Goal: Task Accomplishment & Management: Complete application form

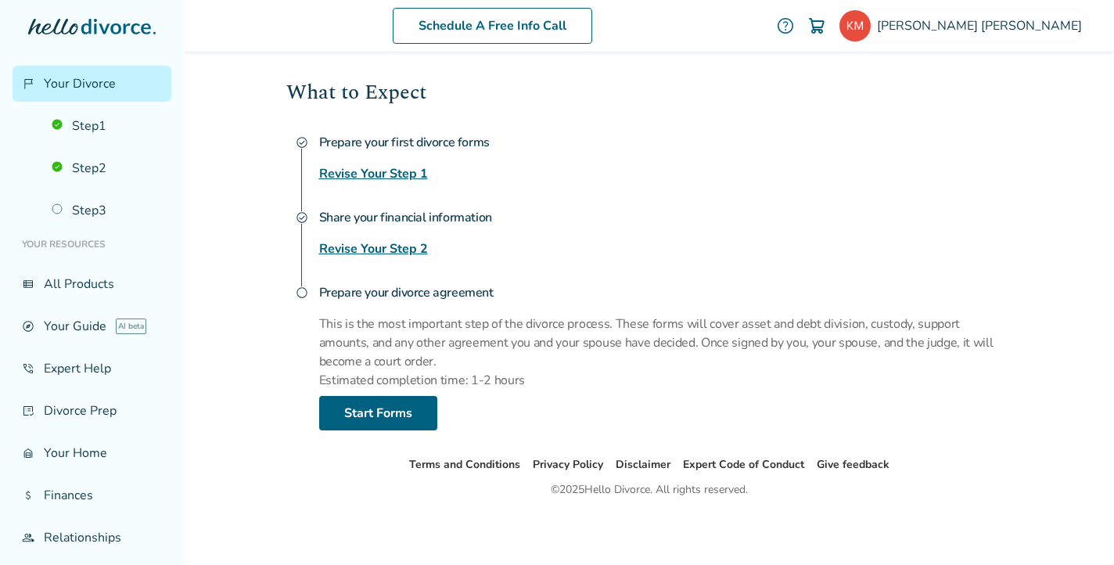
scroll to position [213, 0]
click at [378, 417] on link "Start Forms" at bounding box center [378, 413] width 118 height 34
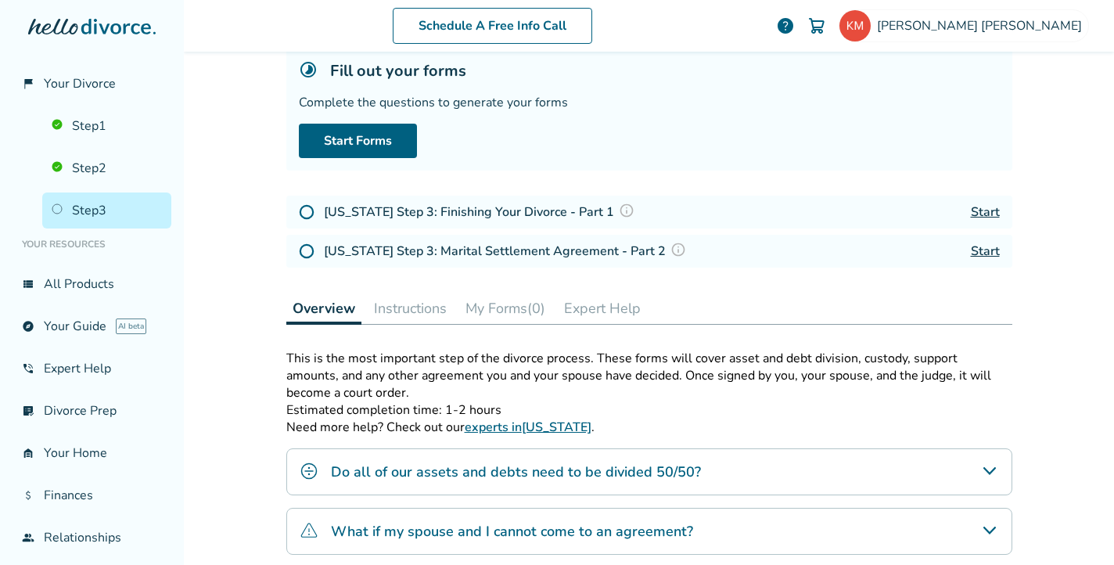
scroll to position [72, 0]
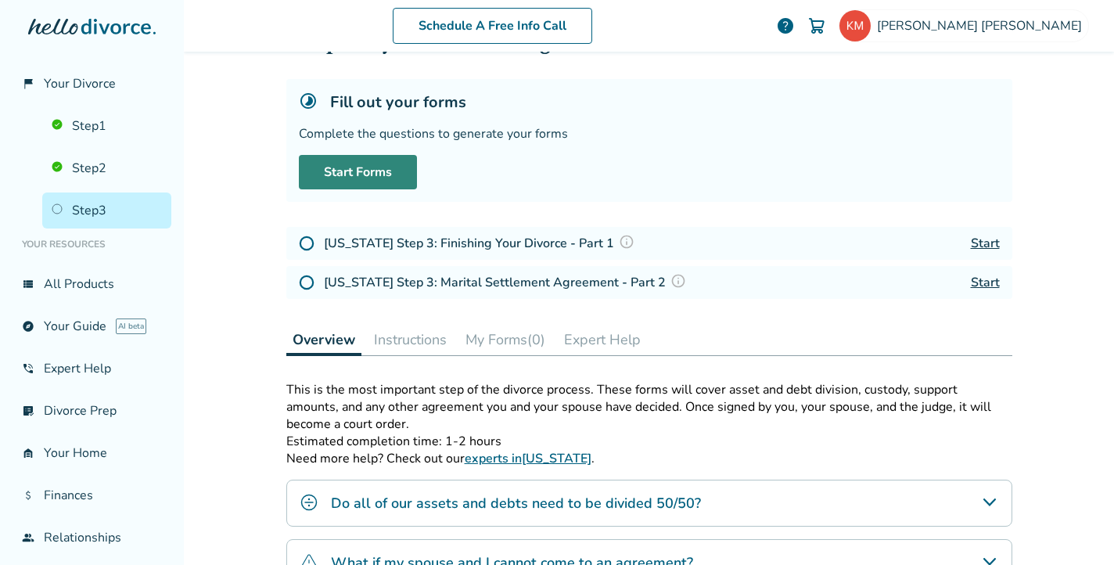
click at [362, 172] on link "Start Forms" at bounding box center [358, 172] width 118 height 34
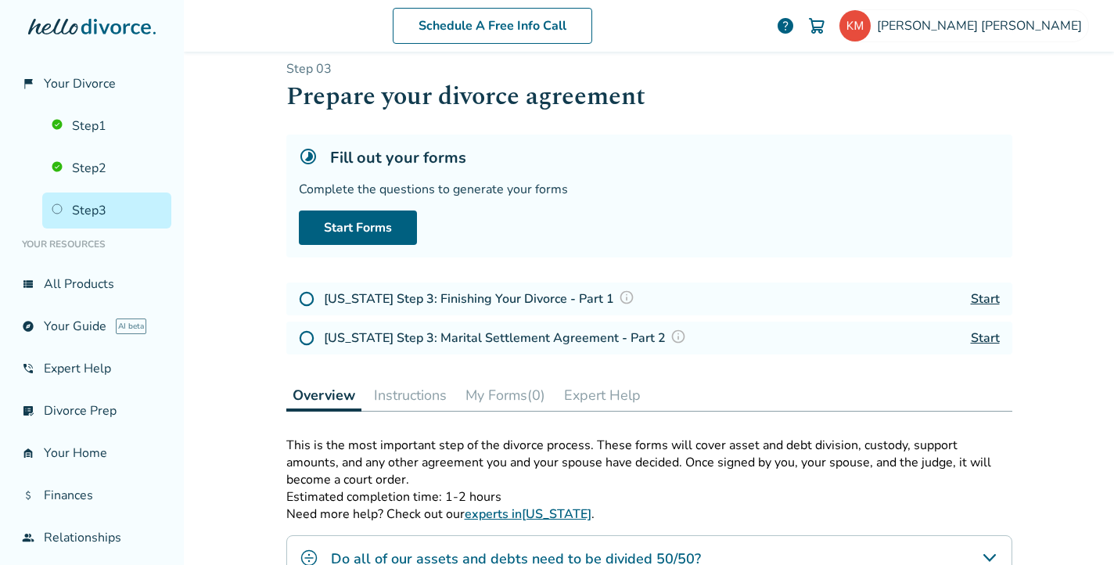
scroll to position [12, 0]
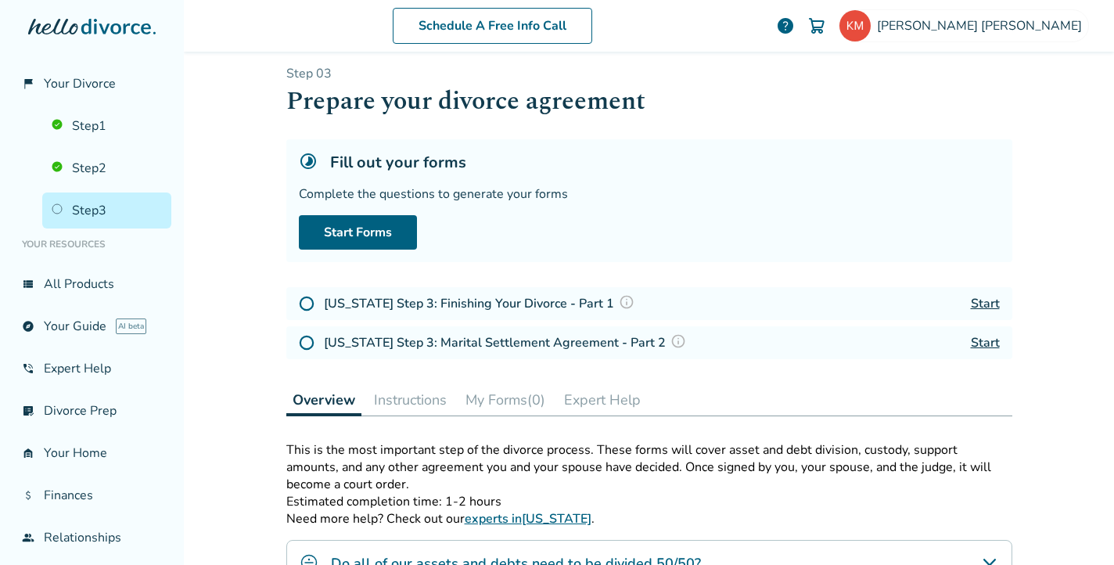
click at [978, 306] on link "Start" at bounding box center [984, 303] width 29 height 17
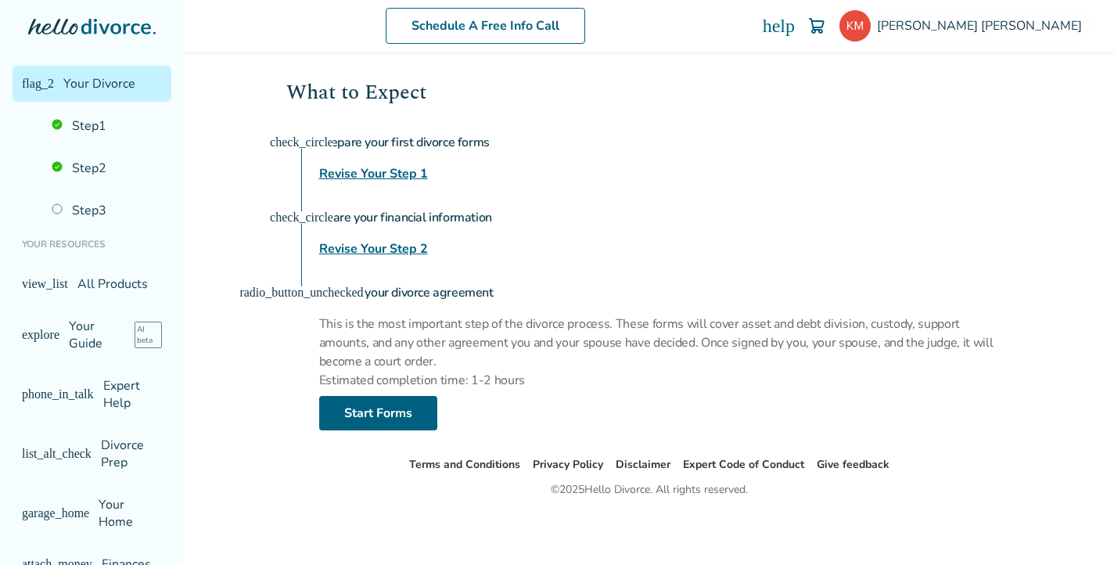
scroll to position [213, 0]
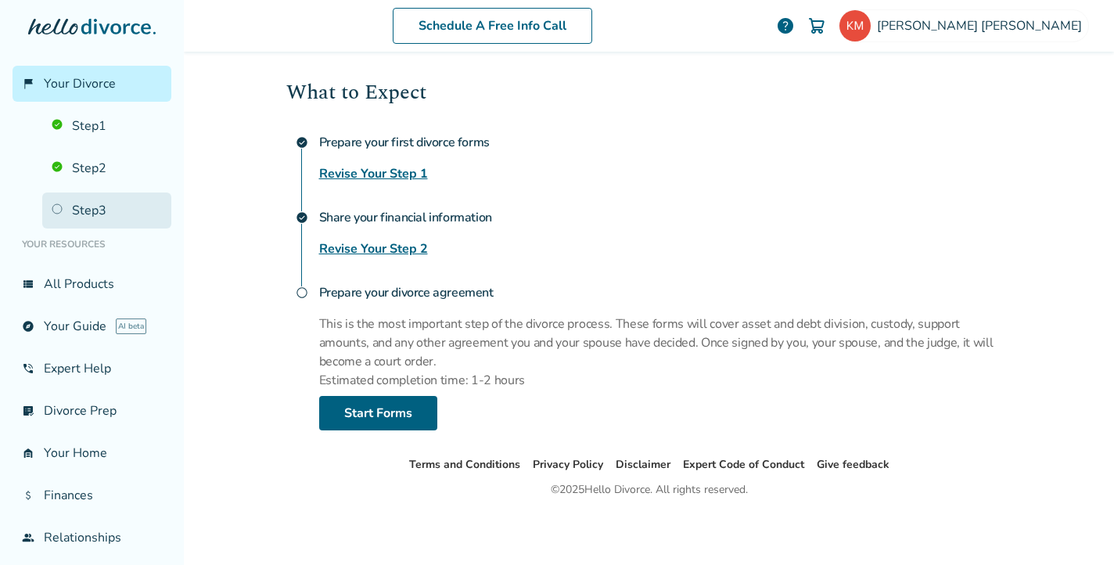
click at [58, 206] on link "Step 3" at bounding box center [106, 210] width 129 height 36
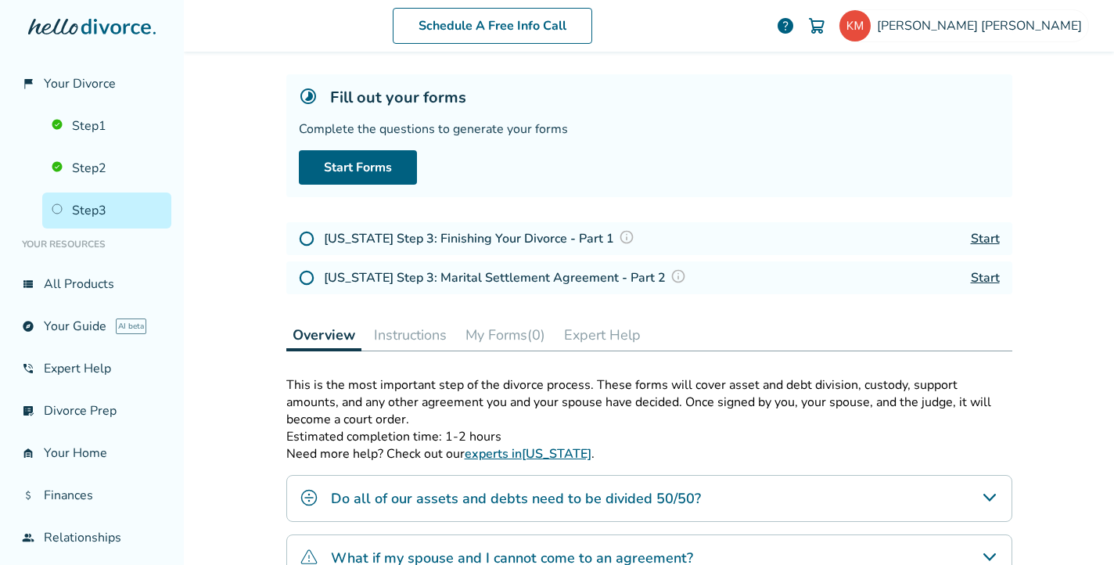
click at [981, 238] on link "Start" at bounding box center [984, 238] width 29 height 17
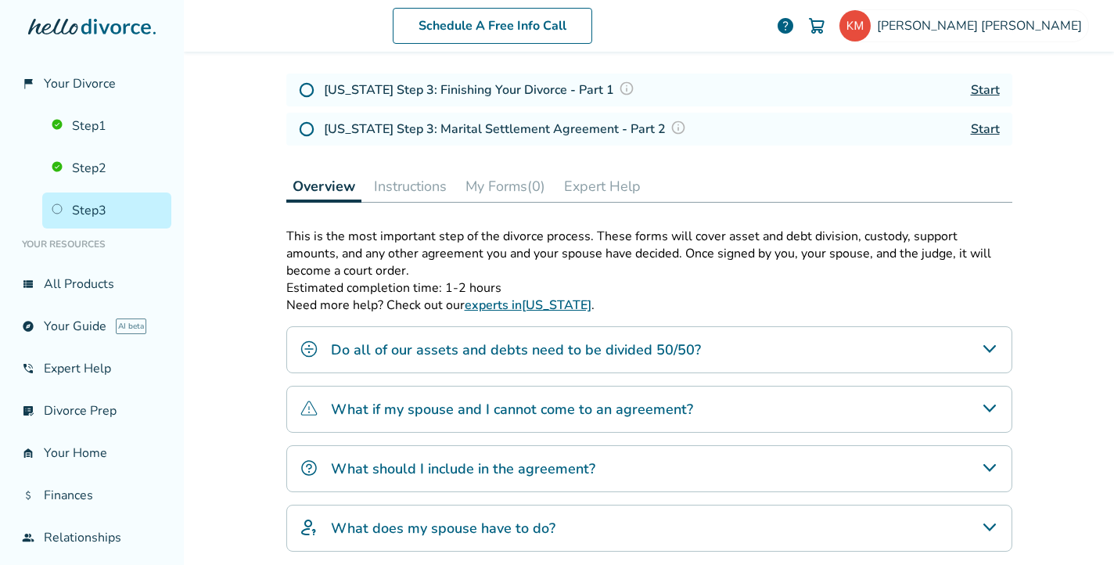
scroll to position [228, 0]
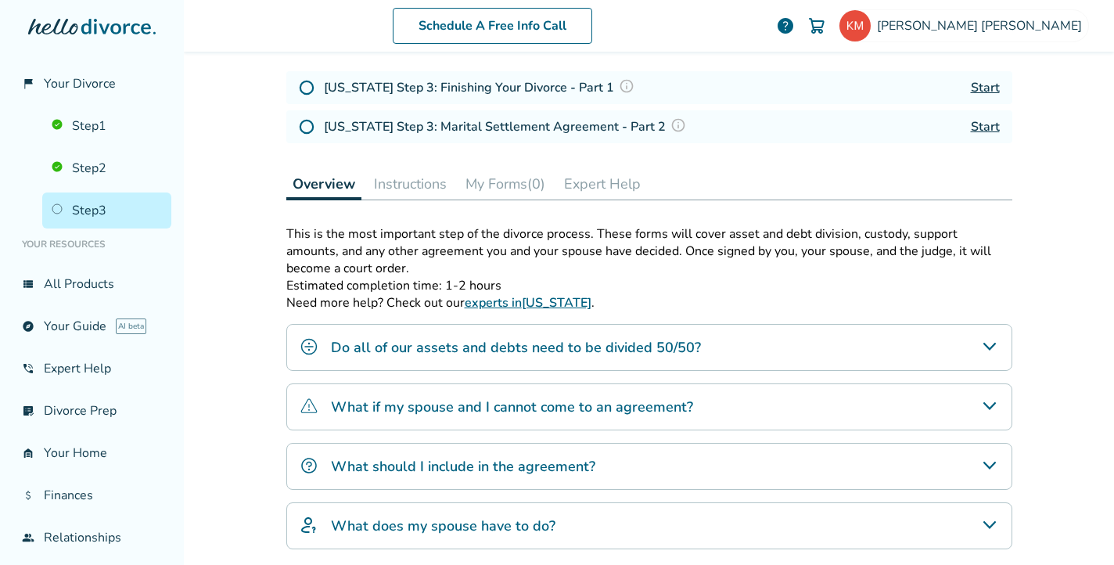
click at [989, 127] on link "Start" at bounding box center [984, 126] width 29 height 17
